Goal: Contribute content: Add original content to the website for others to see

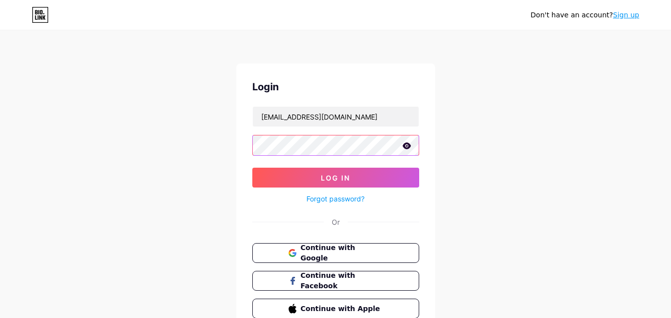
click at [252, 168] on button "Log In" at bounding box center [335, 178] width 167 height 20
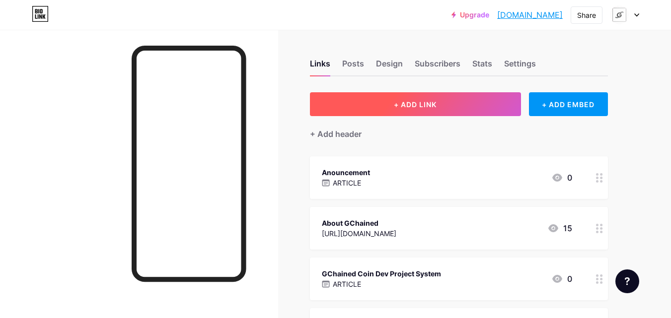
click at [385, 113] on button "+ ADD LINK" at bounding box center [415, 104] width 211 height 24
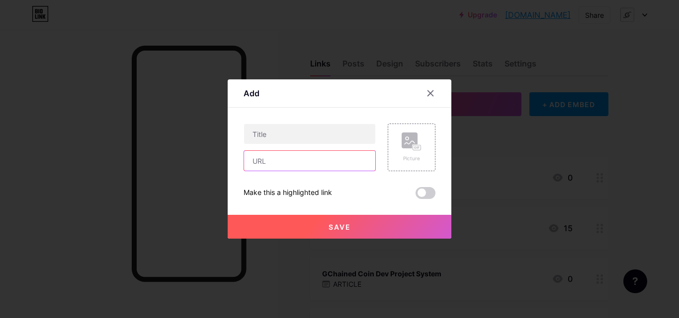
click at [319, 158] on input "text" at bounding box center [309, 161] width 131 height 20
paste input "[URL][DOMAIN_NAME]"
type input "[URL][DOMAIN_NAME]"
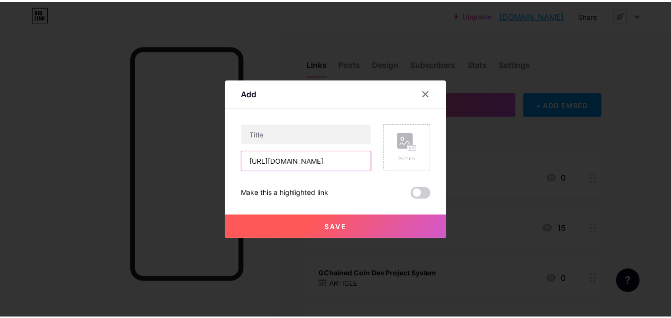
scroll to position [0, 0]
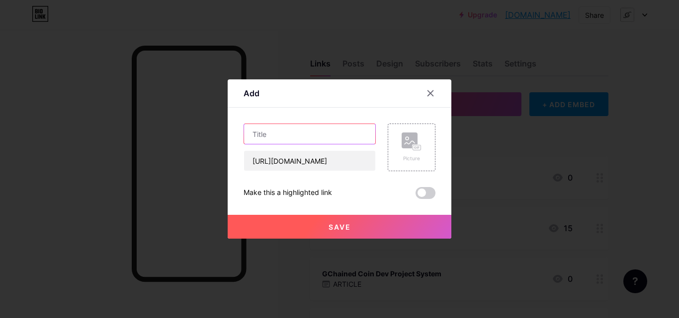
click at [284, 141] on input "text" at bounding box center [309, 134] width 131 height 20
paste input "GCH Website Generator"
type input "GCH Website Generator"
click at [328, 229] on span "Save" at bounding box center [339, 227] width 22 height 8
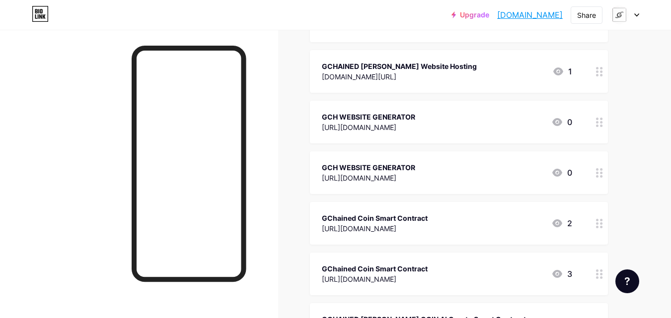
scroll to position [1087, 0]
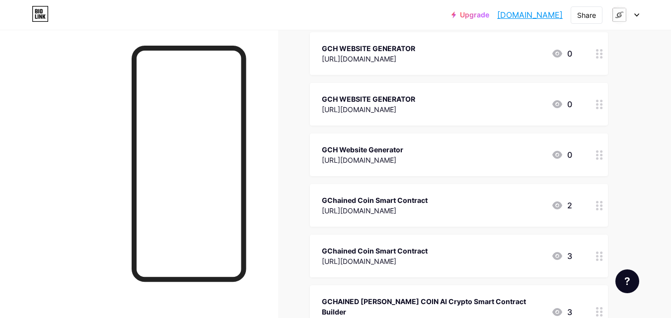
click at [637, 17] on div at bounding box center [624, 15] width 29 height 18
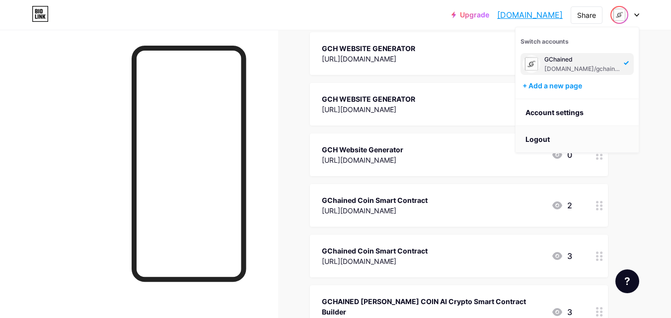
click at [618, 136] on li "Logout" at bounding box center [577, 139] width 123 height 27
click at [613, 142] on li "Logout" at bounding box center [577, 139] width 123 height 27
